Goal: Task Accomplishment & Management: Manage account settings

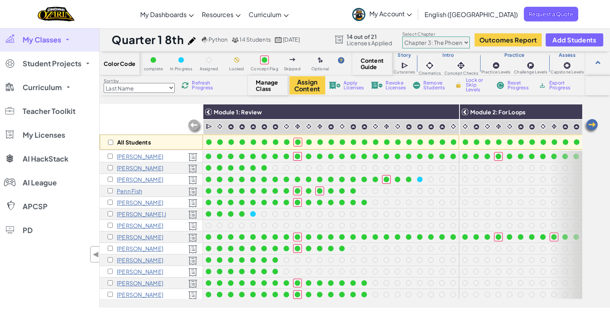
select select "5e27600d1c9d440000ac3ee7"
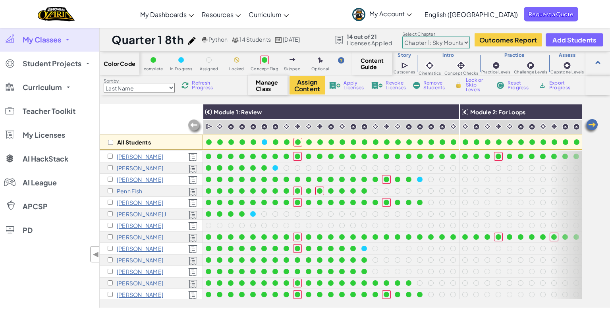
click at [592, 124] on img at bounding box center [591, 126] width 16 height 16
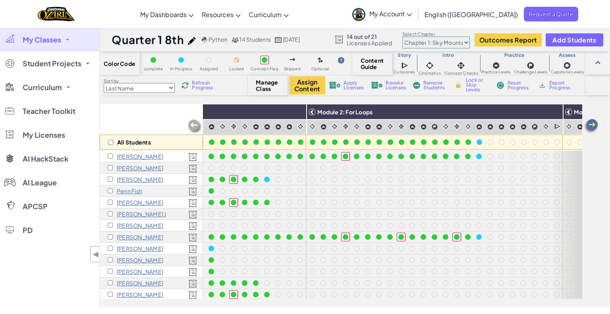
scroll to position [0, 159]
